Goal: Information Seeking & Learning: Stay updated

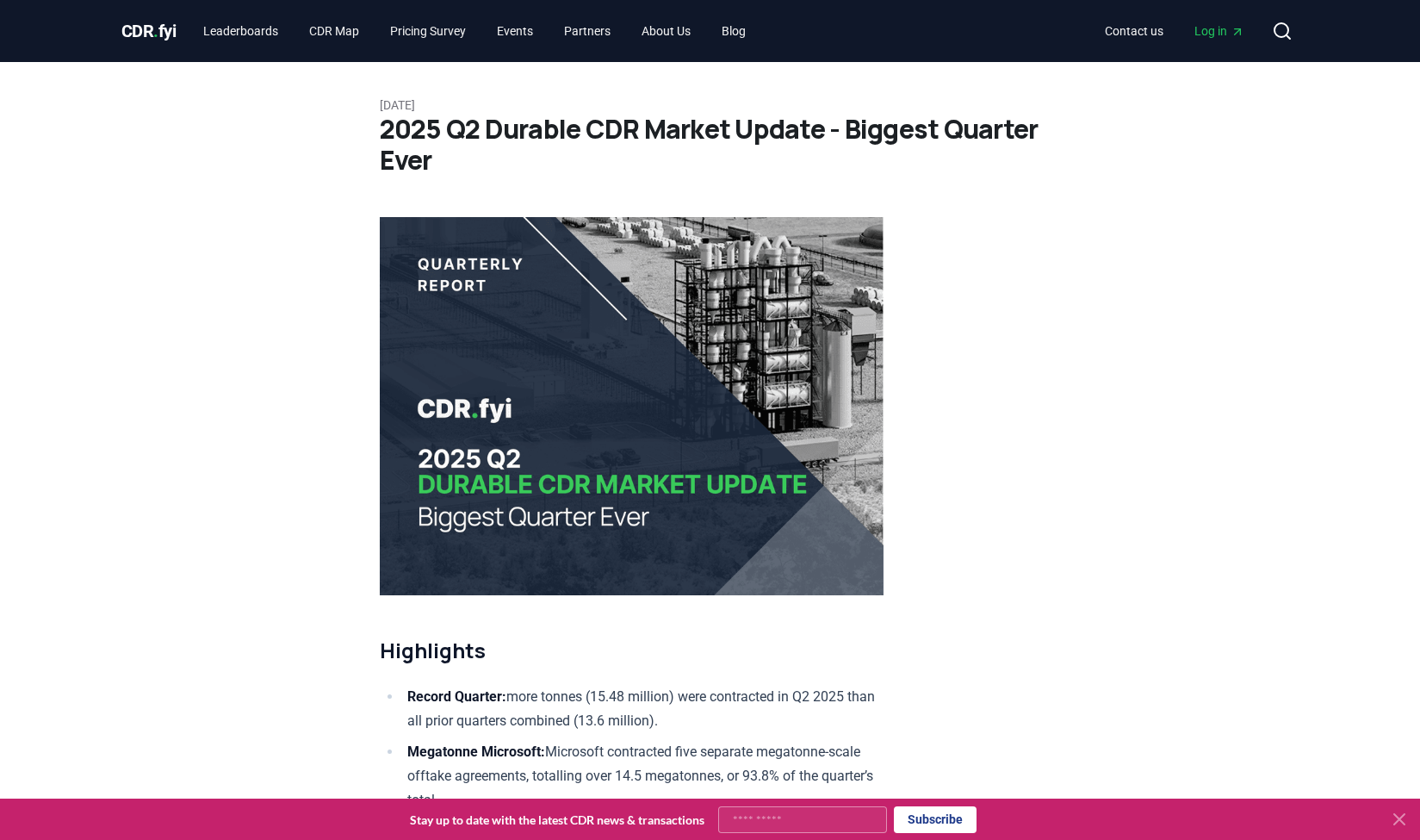
scroll to position [8156, 0]
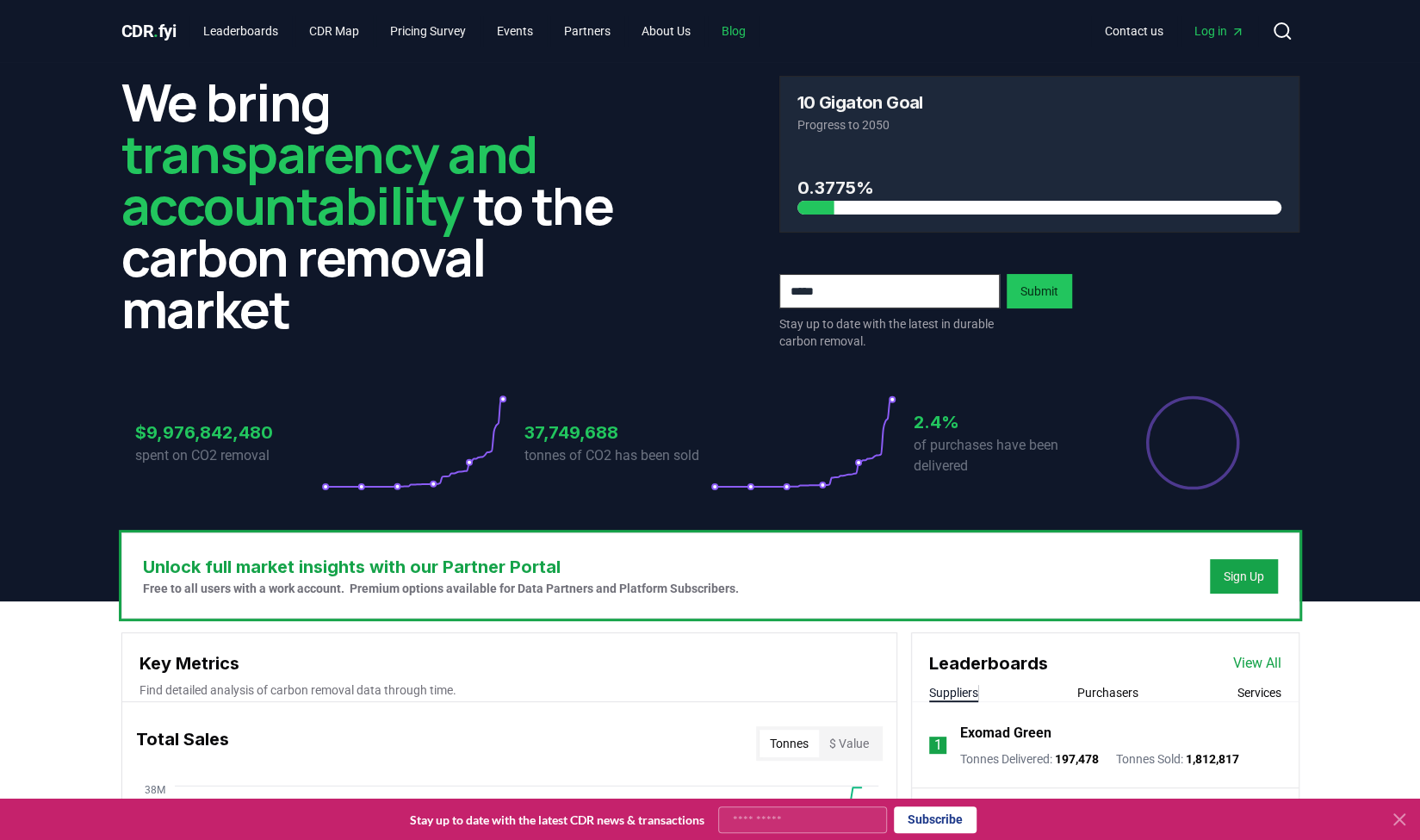
click at [758, 31] on link "Blog" at bounding box center [733, 31] width 52 height 31
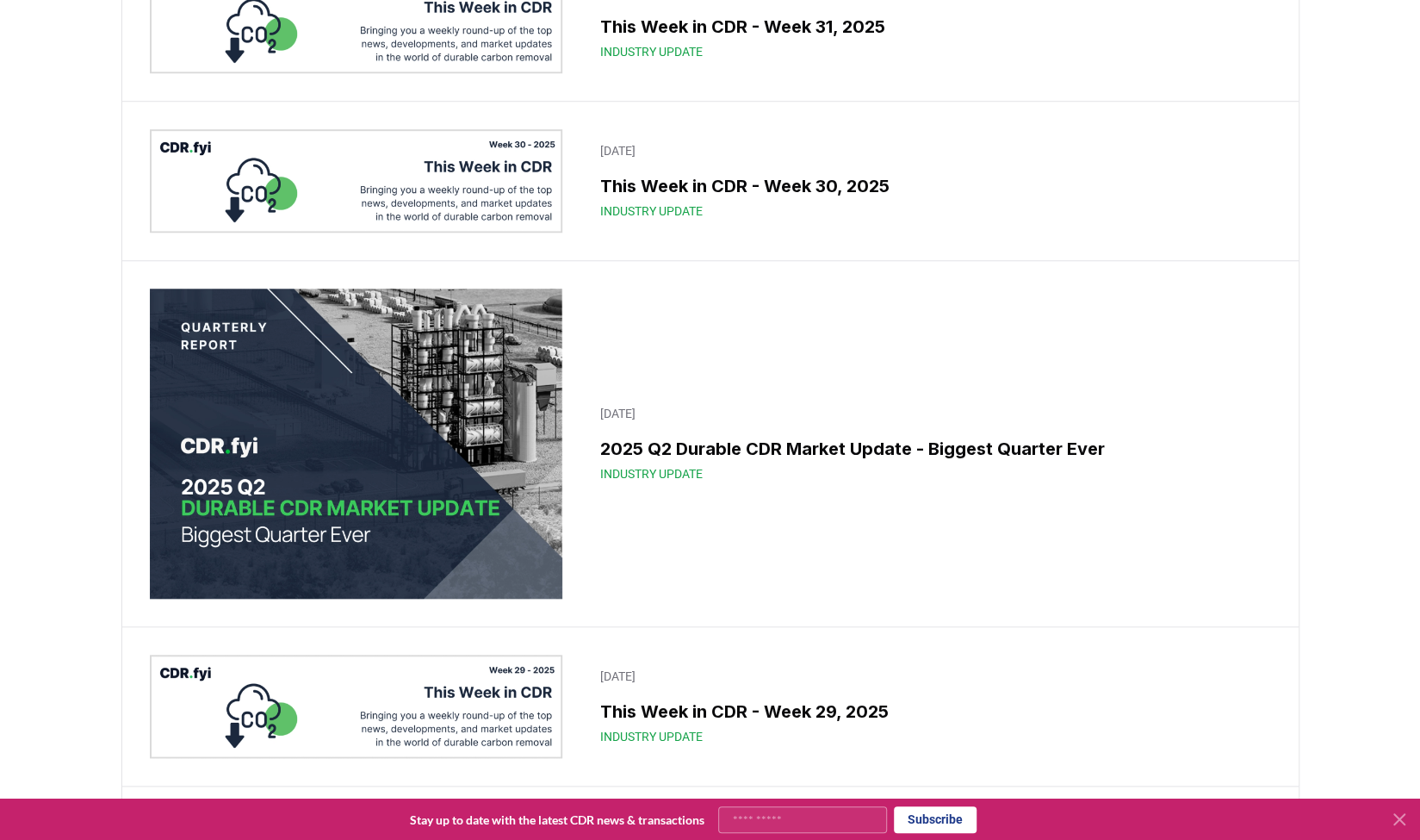
scroll to position [808, 0]
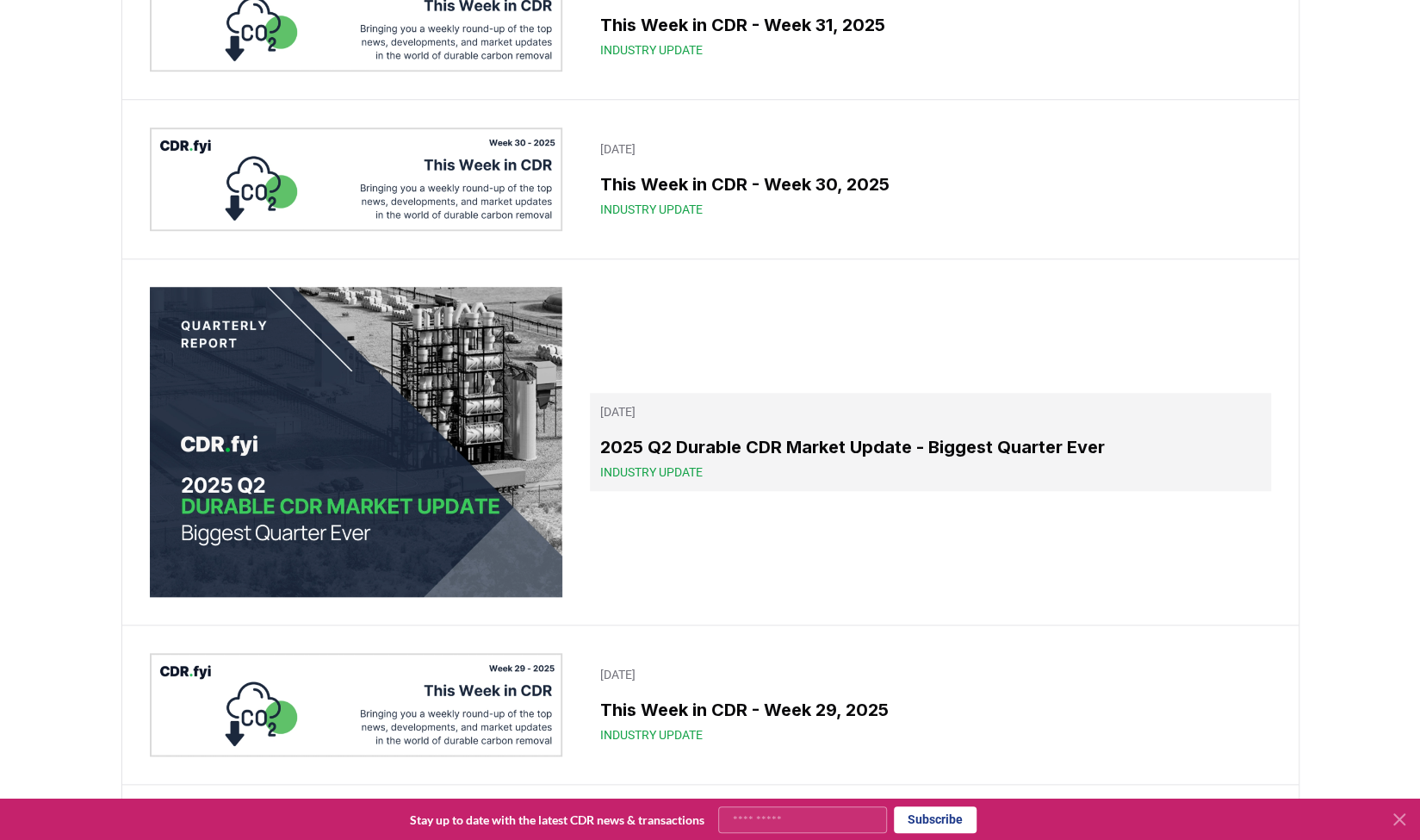
click at [639, 460] on h3 "2025 Q2 Durable CDR Market Update - Biggest Quarter Ever" at bounding box center [930, 448] width 660 height 26
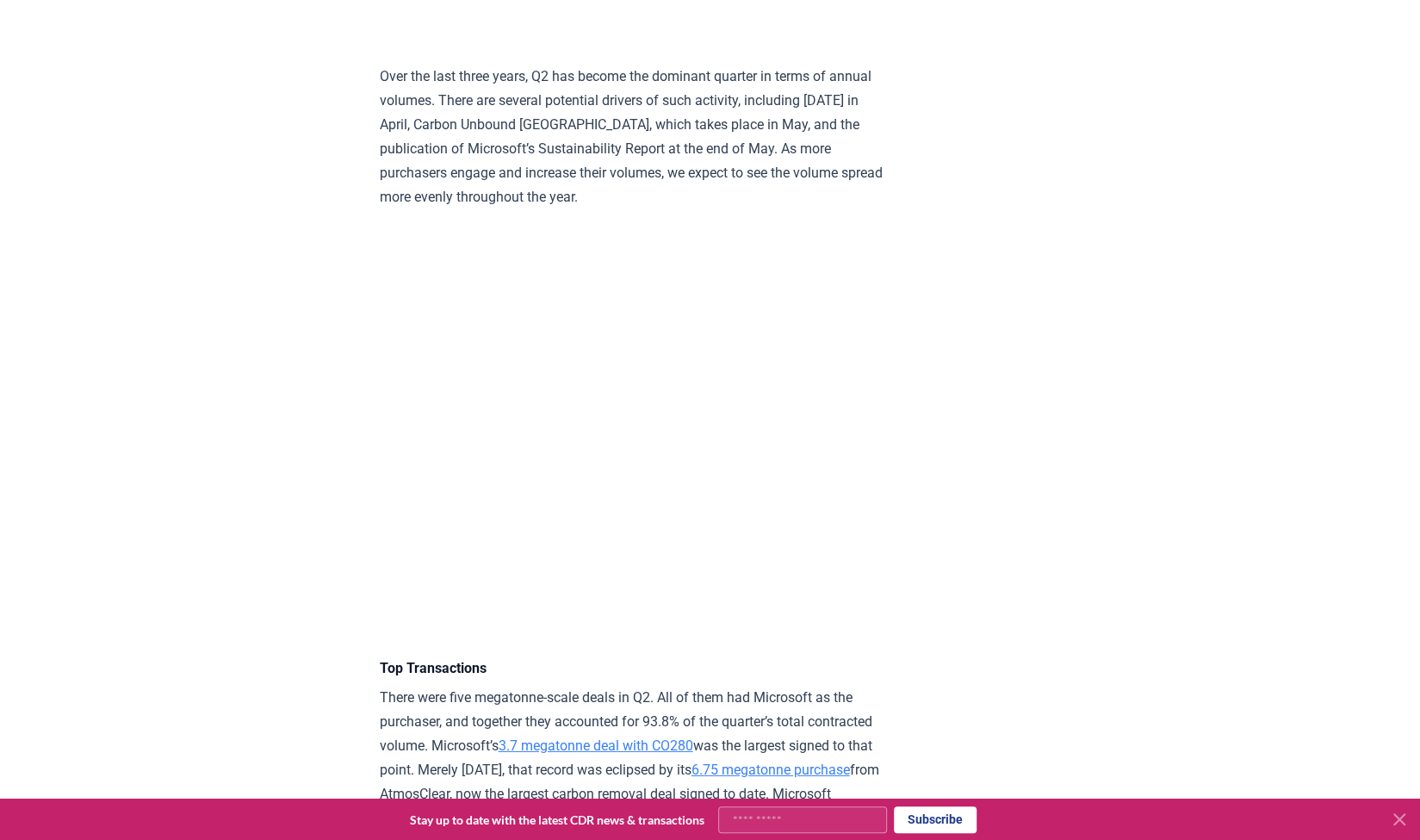
scroll to position [3256, 0]
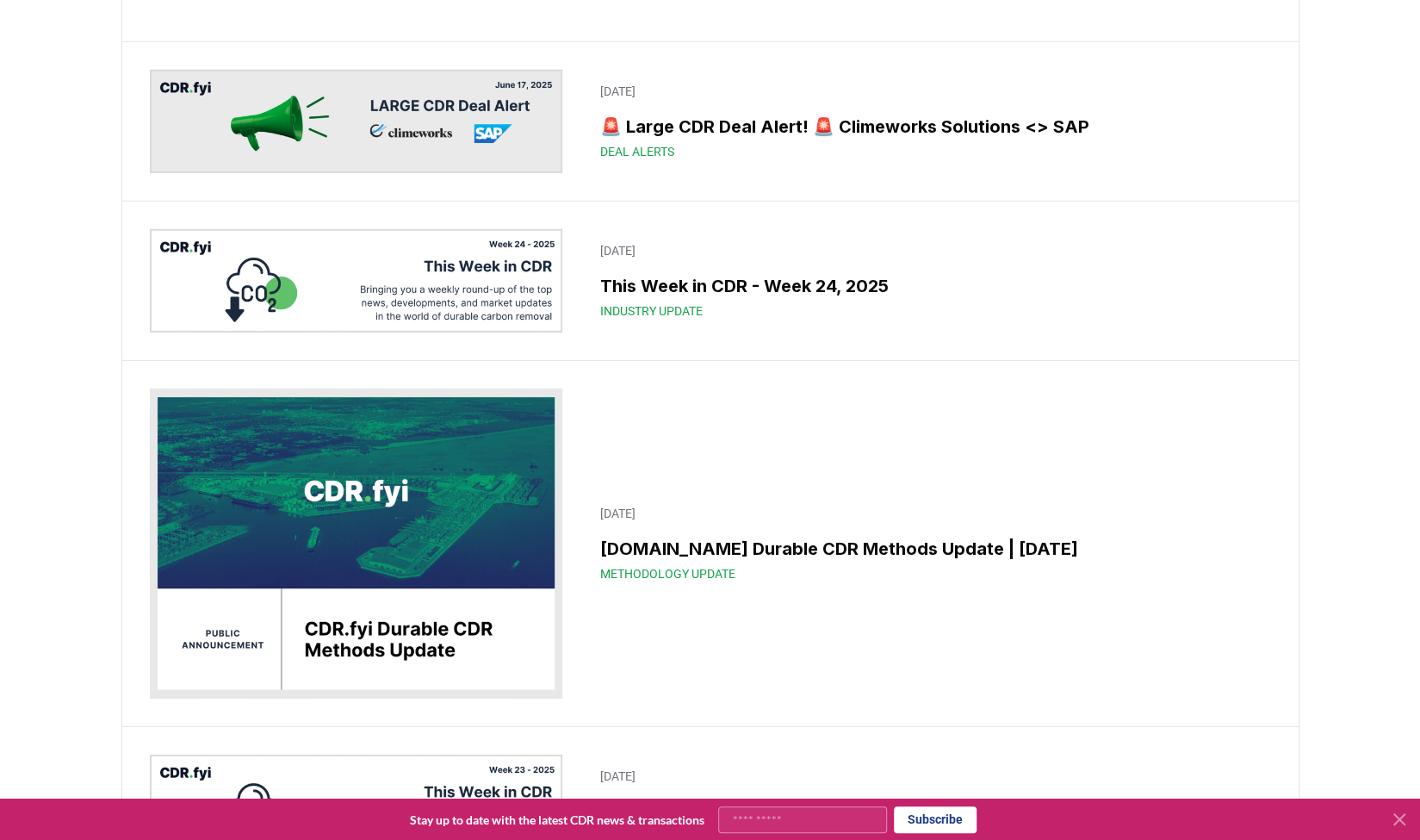
scroll to position [808, 0]
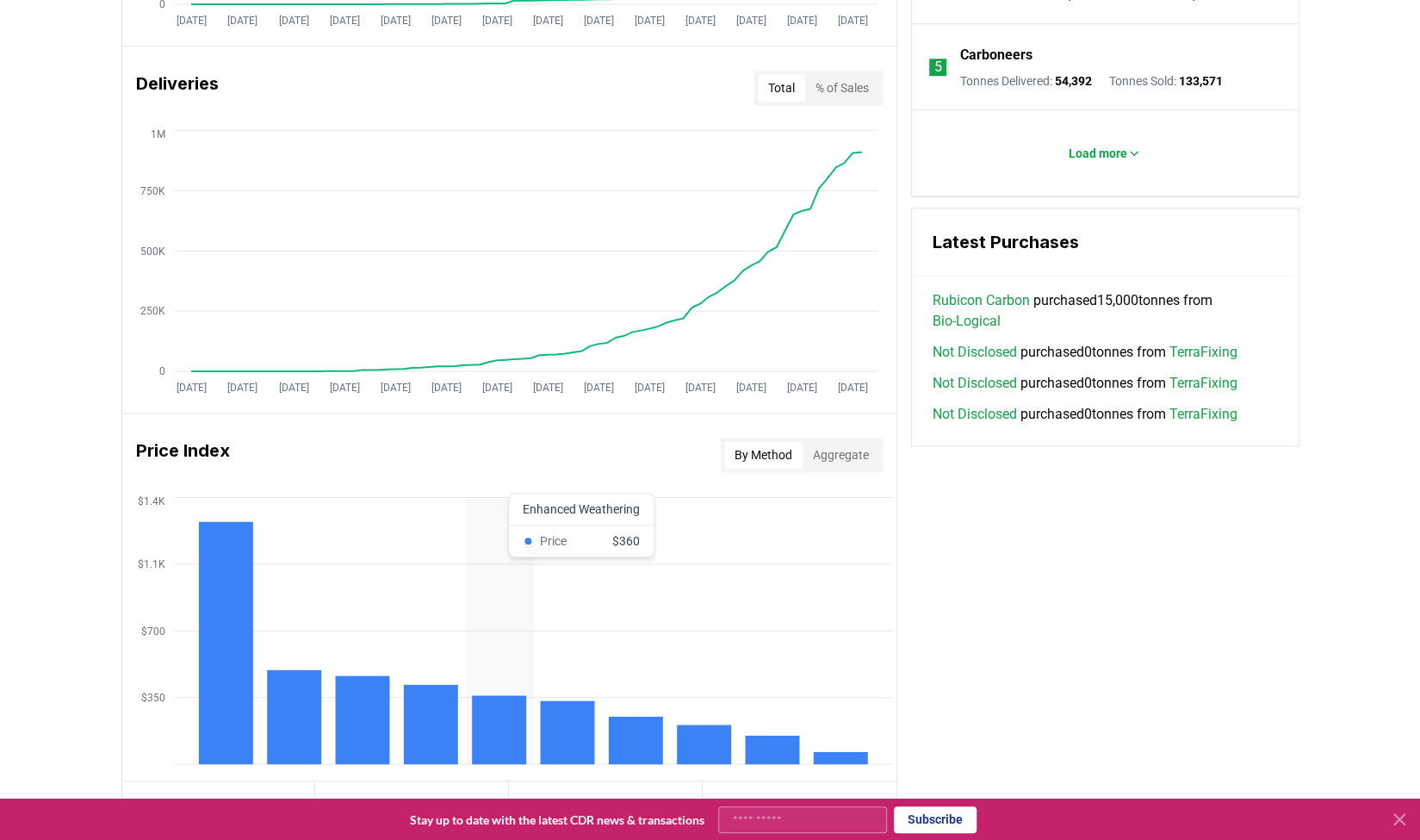
scroll to position [1371, 0]
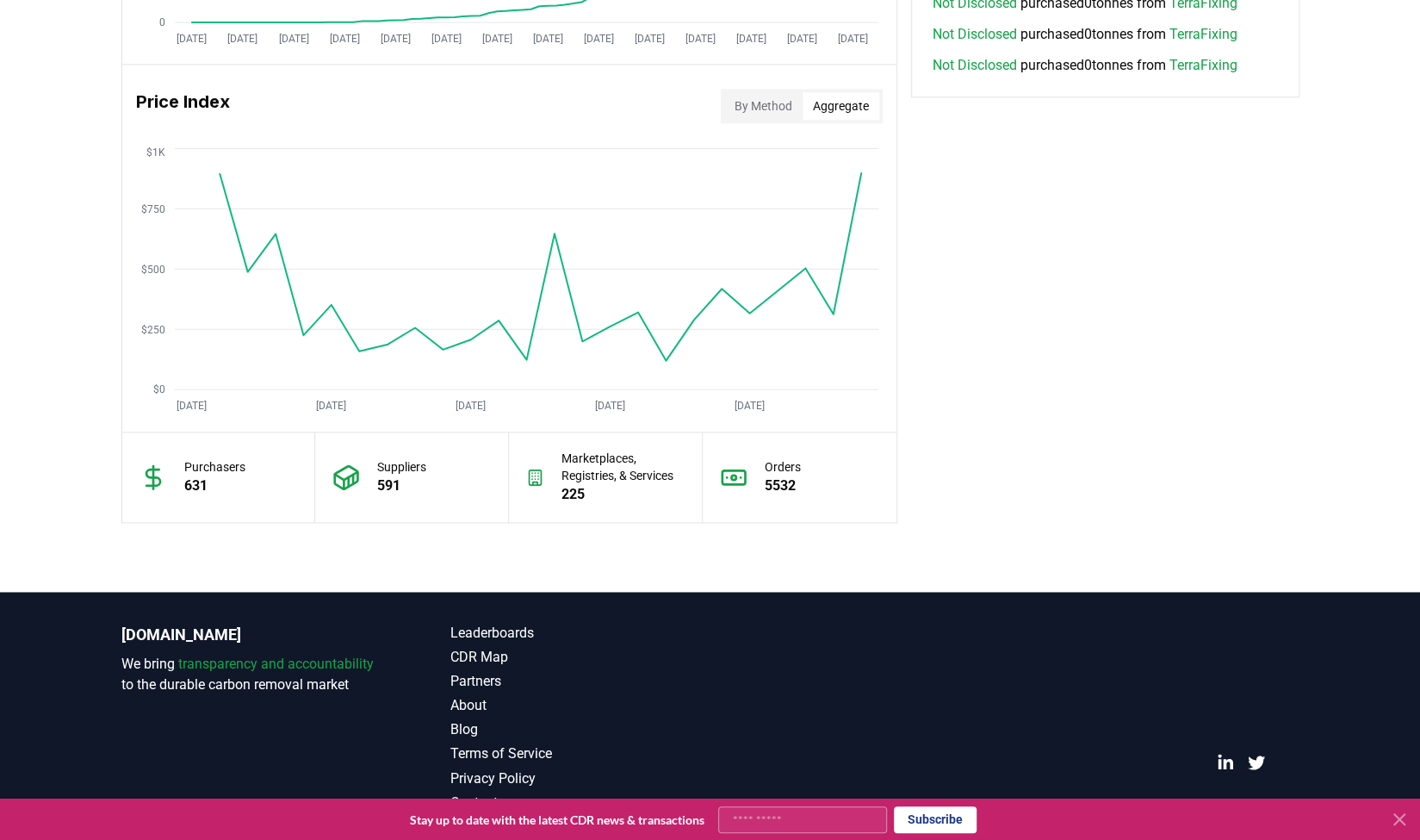
click at [822, 100] on button "Aggregate" at bounding box center [841, 105] width 77 height 27
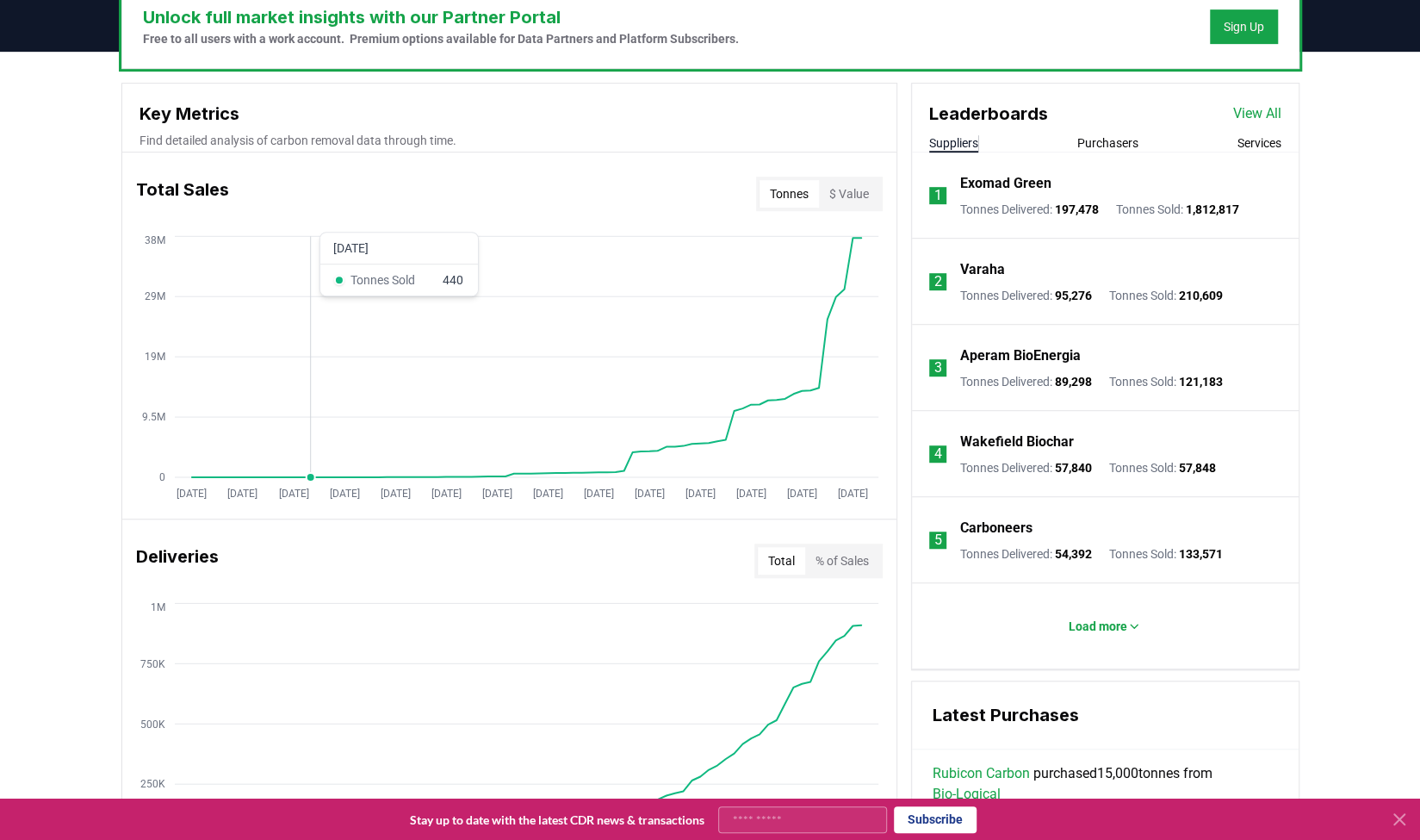
scroll to position [550, 0]
click at [792, 189] on button "Tonnes" at bounding box center [788, 193] width 59 height 27
click at [847, 189] on button "$ Value" at bounding box center [849, 193] width 60 height 27
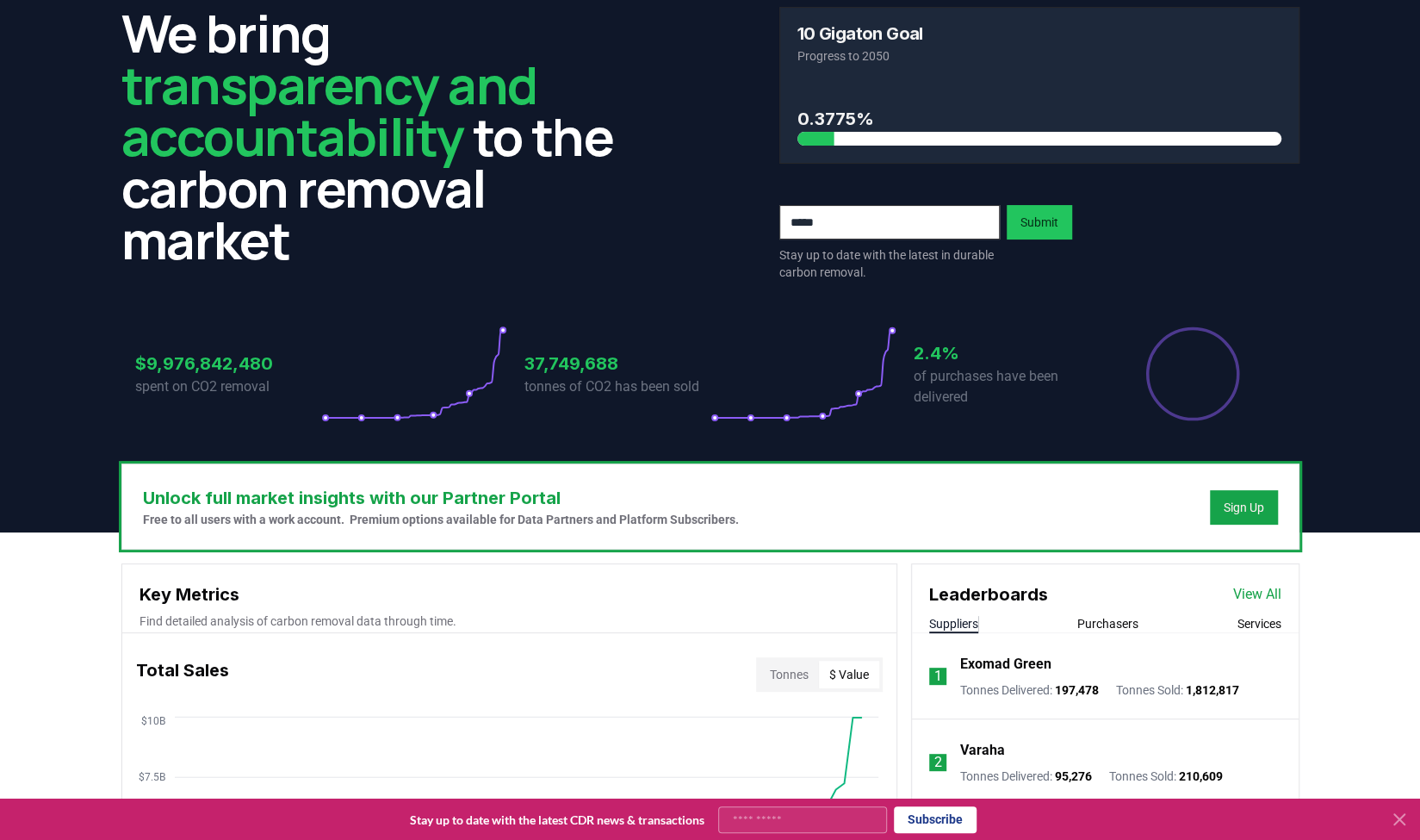
scroll to position [0, 0]
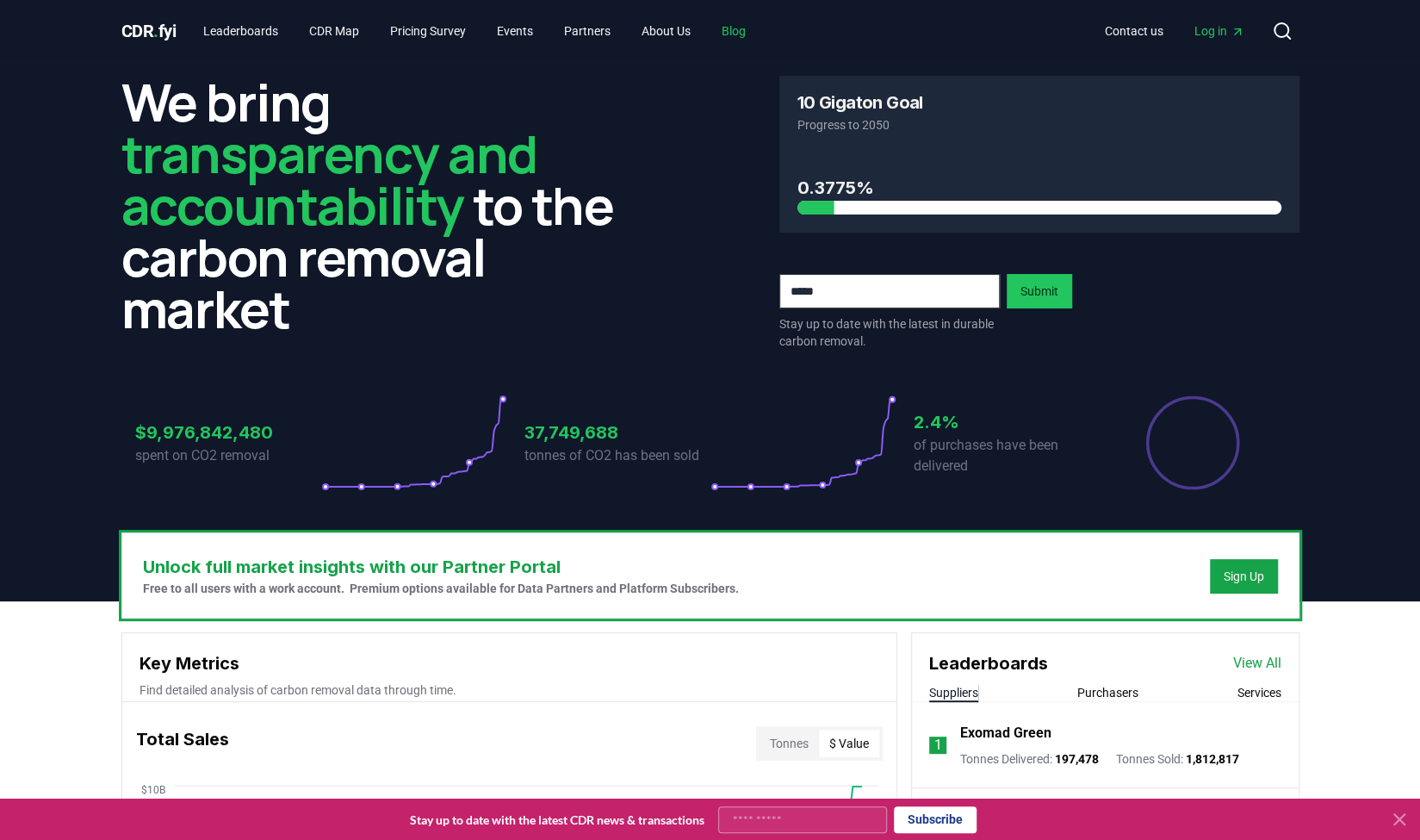
click at [750, 23] on link "Blog" at bounding box center [733, 31] width 52 height 31
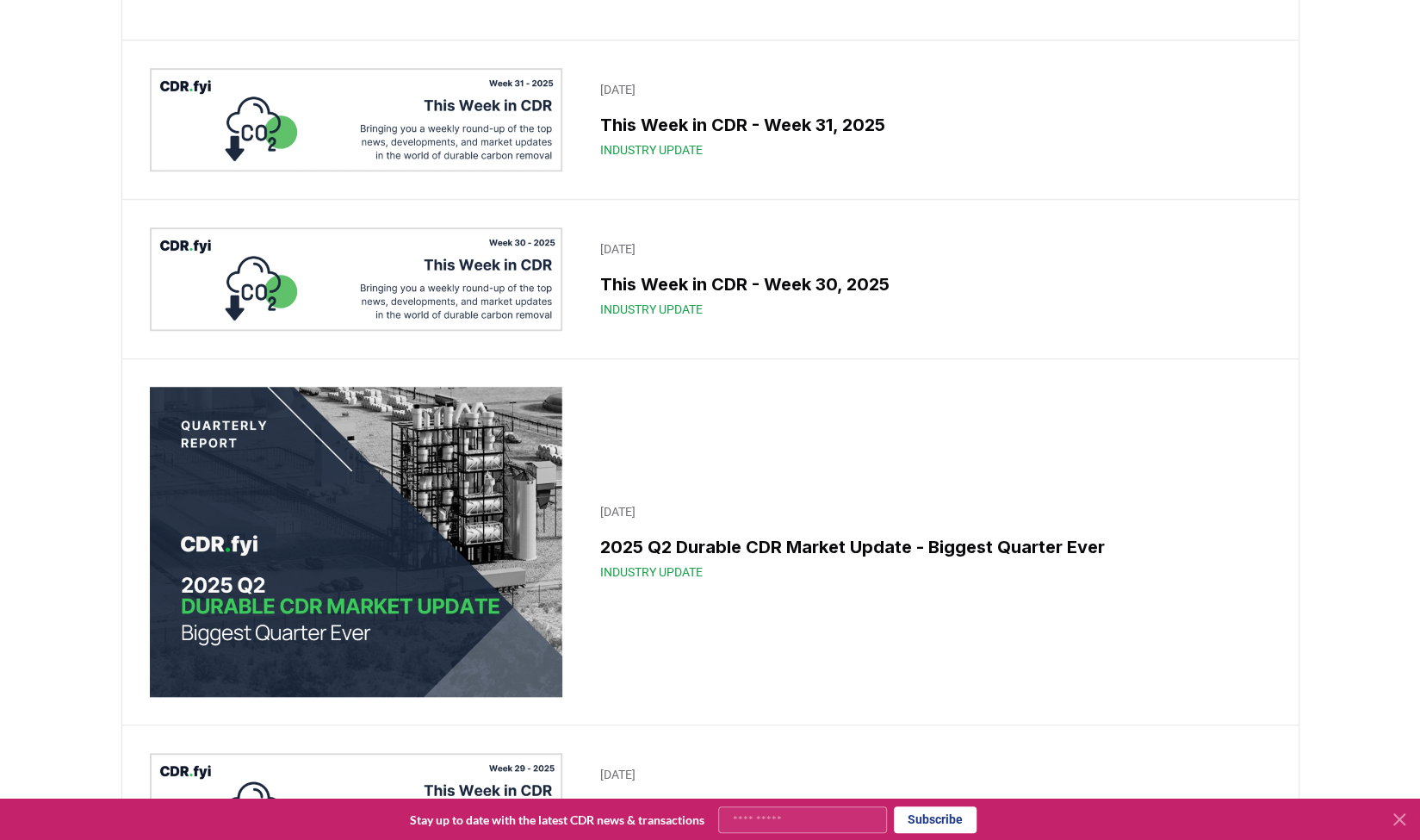
scroll to position [709, 0]
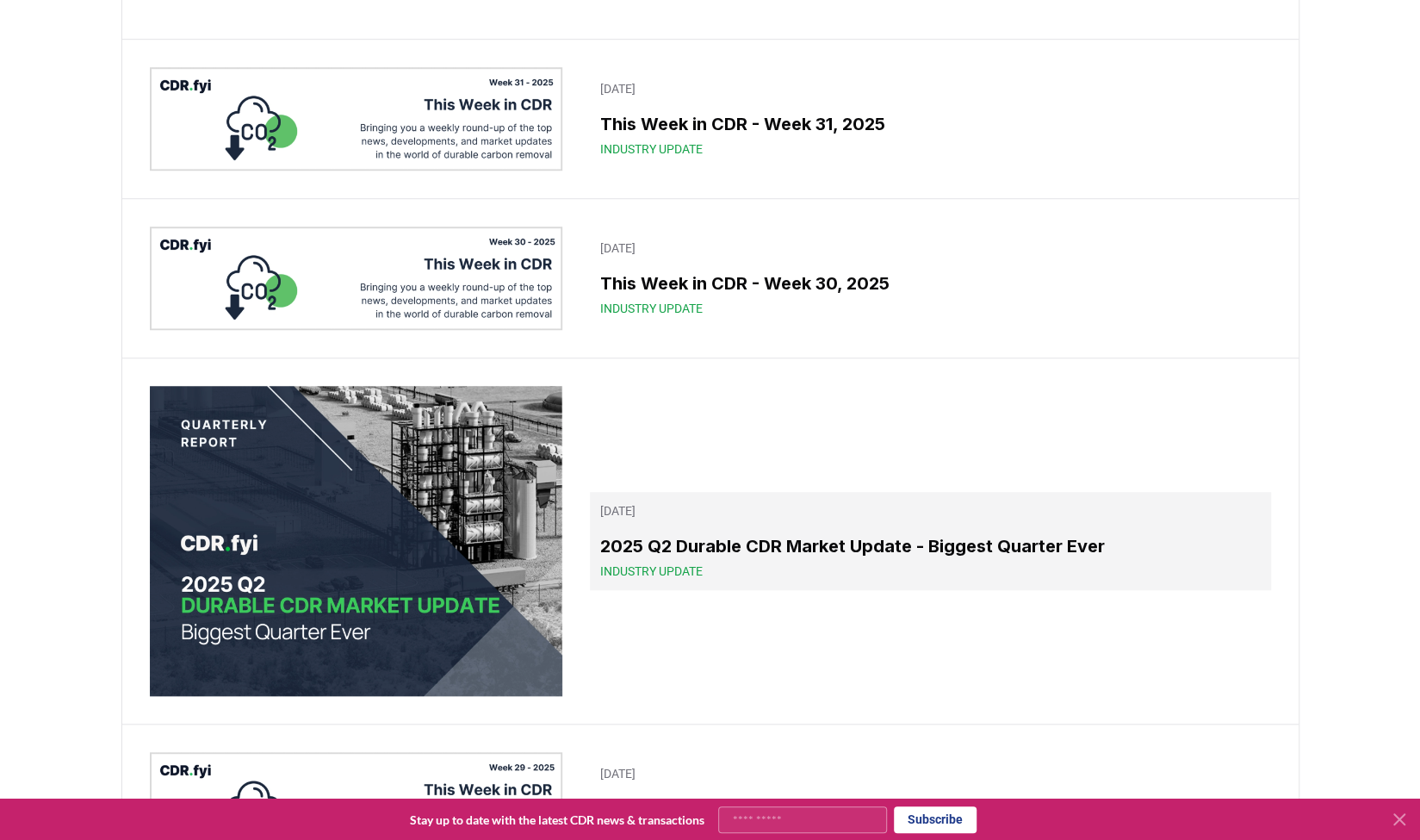
click at [621, 580] on span "Industry Update" at bounding box center [651, 571] width 102 height 17
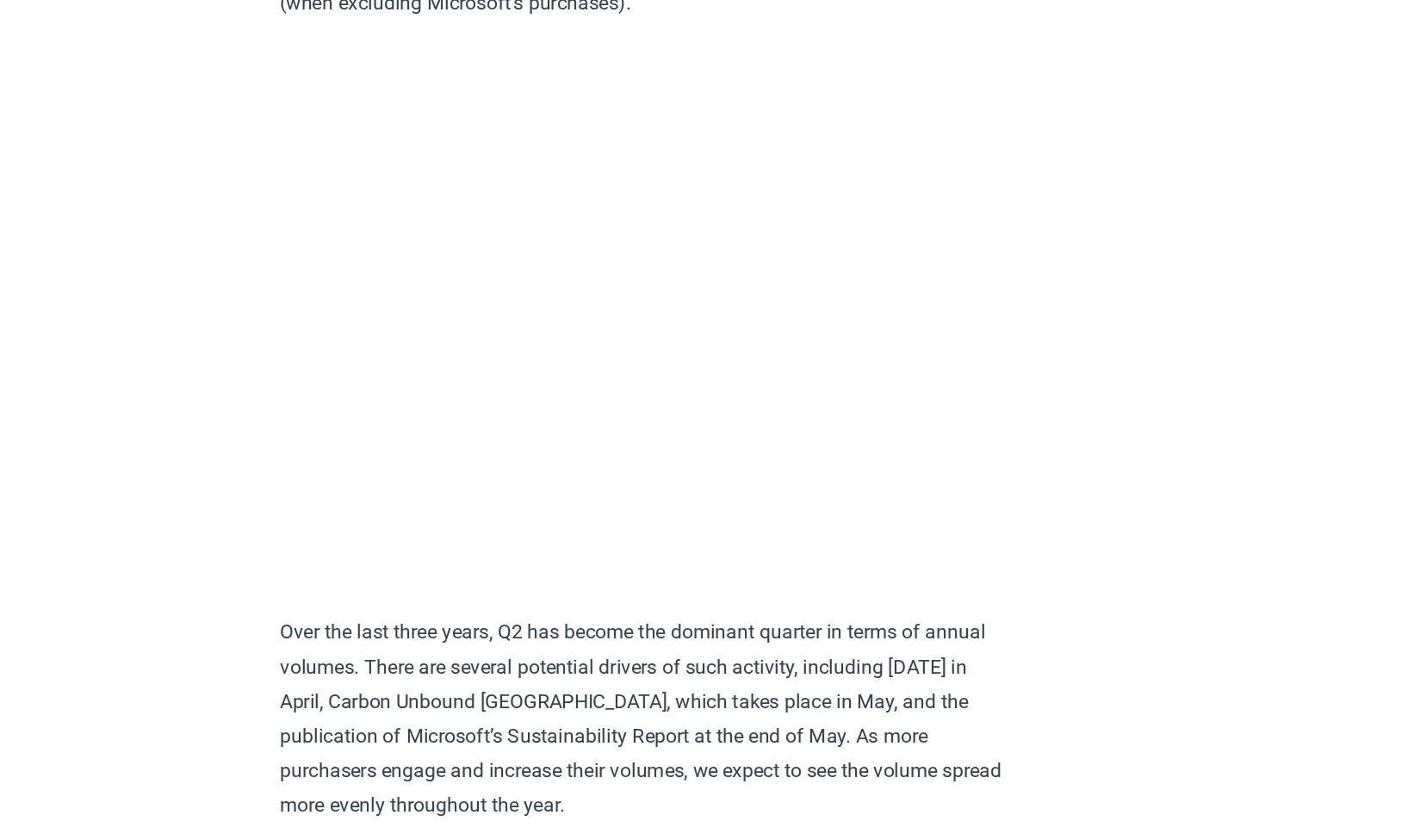
scroll to position [2843, 0]
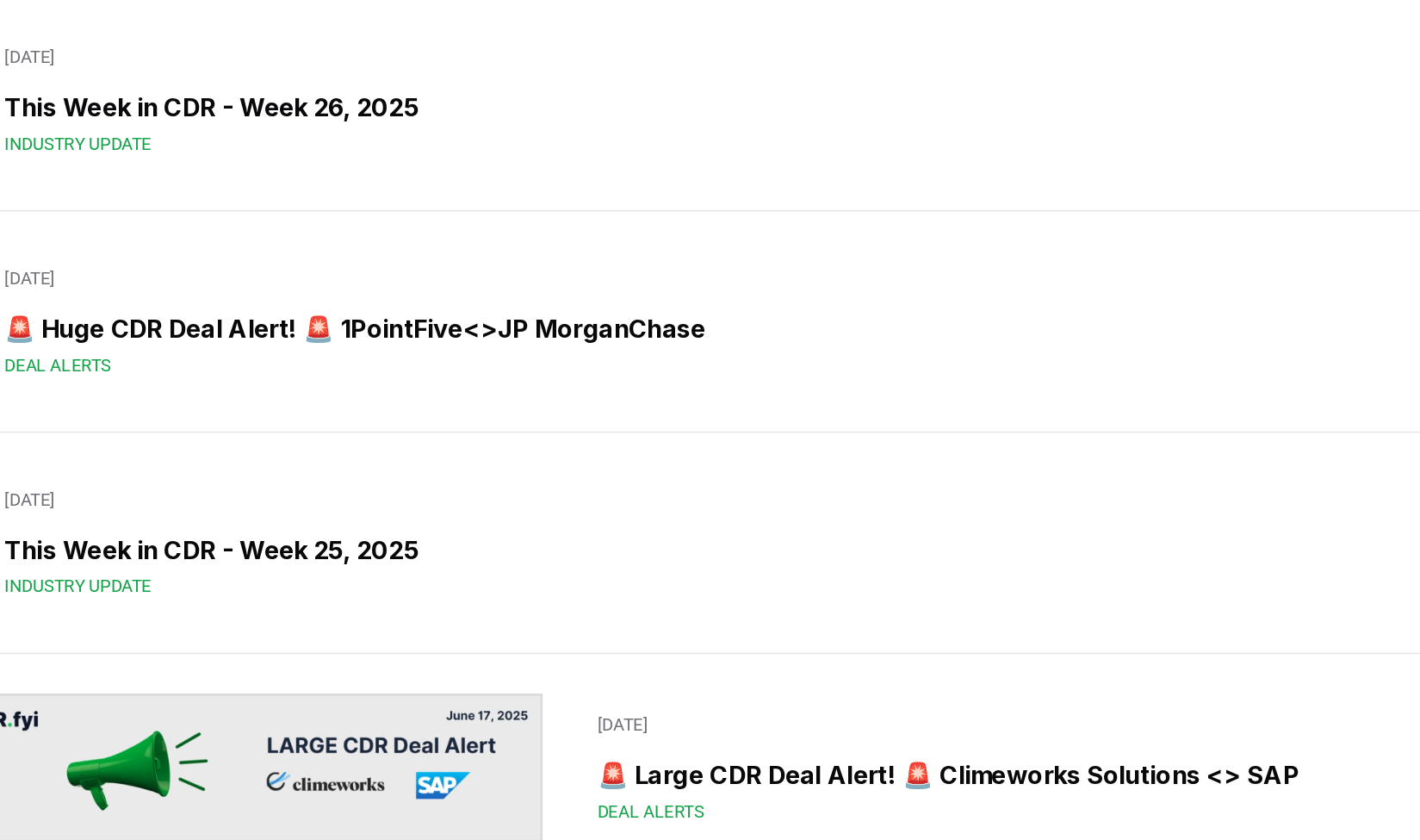
scroll to position [779, 0]
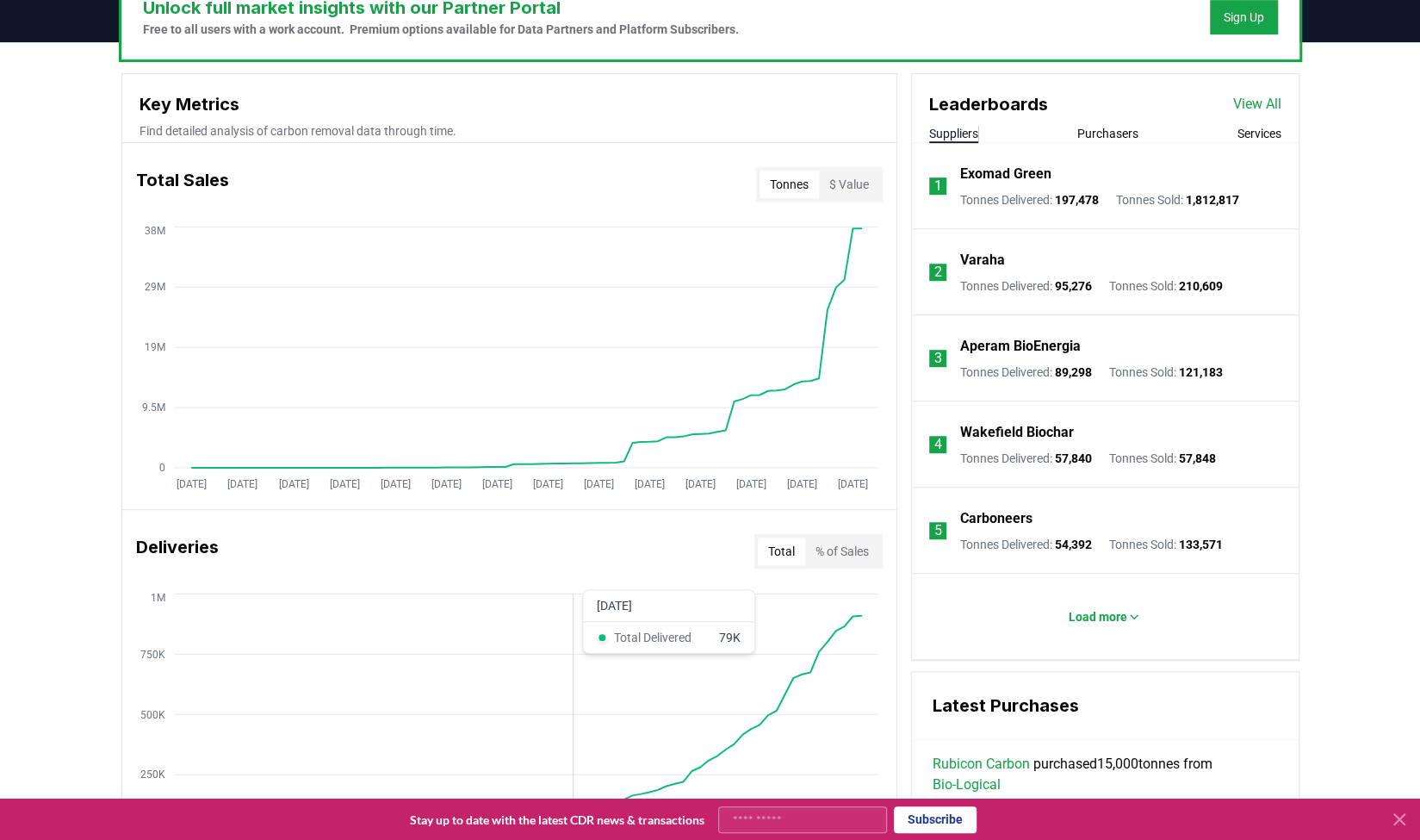
scroll to position [548, 0]
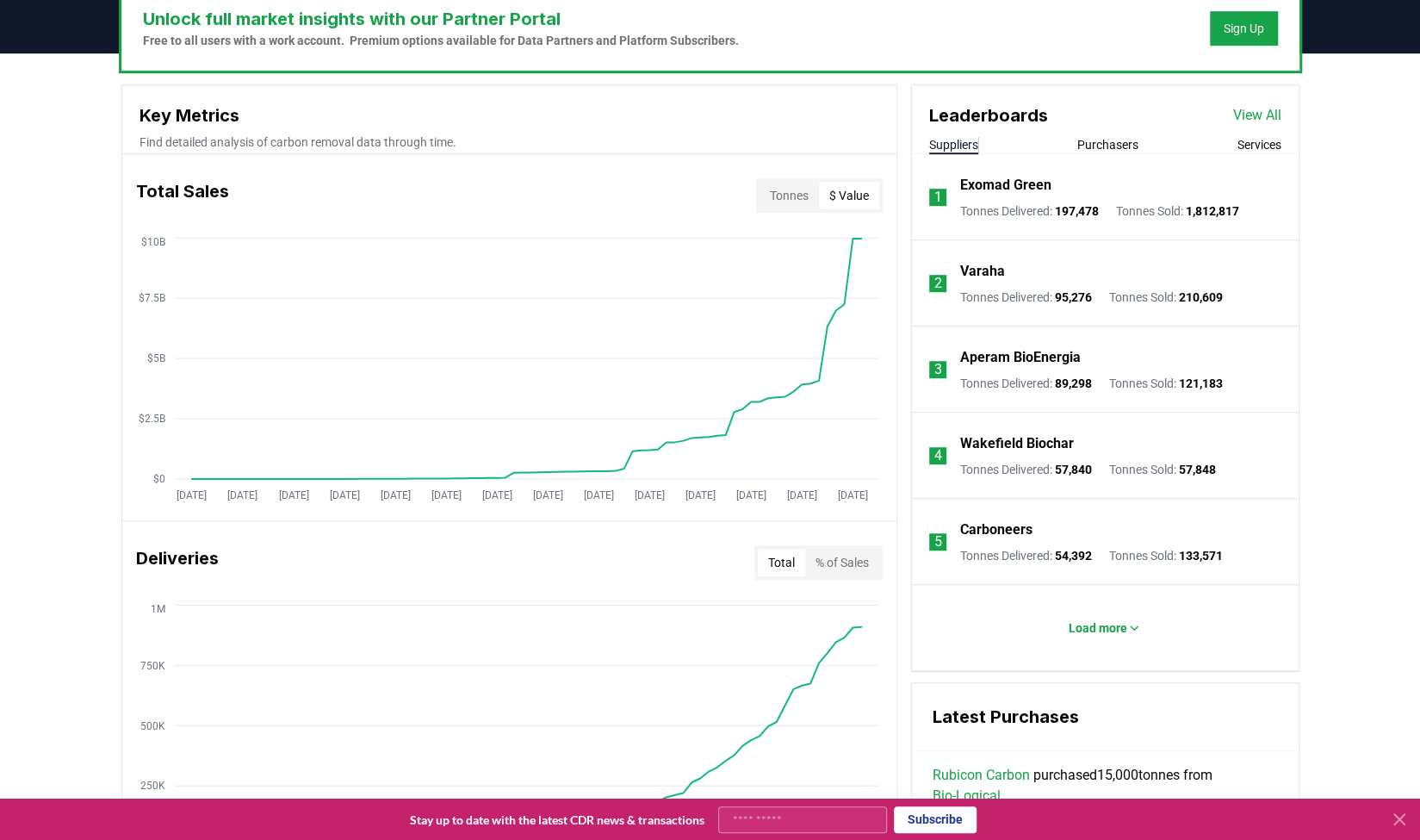
click at [856, 198] on button "$ Value" at bounding box center [849, 195] width 60 height 27
